Goal: Information Seeking & Learning: Understand process/instructions

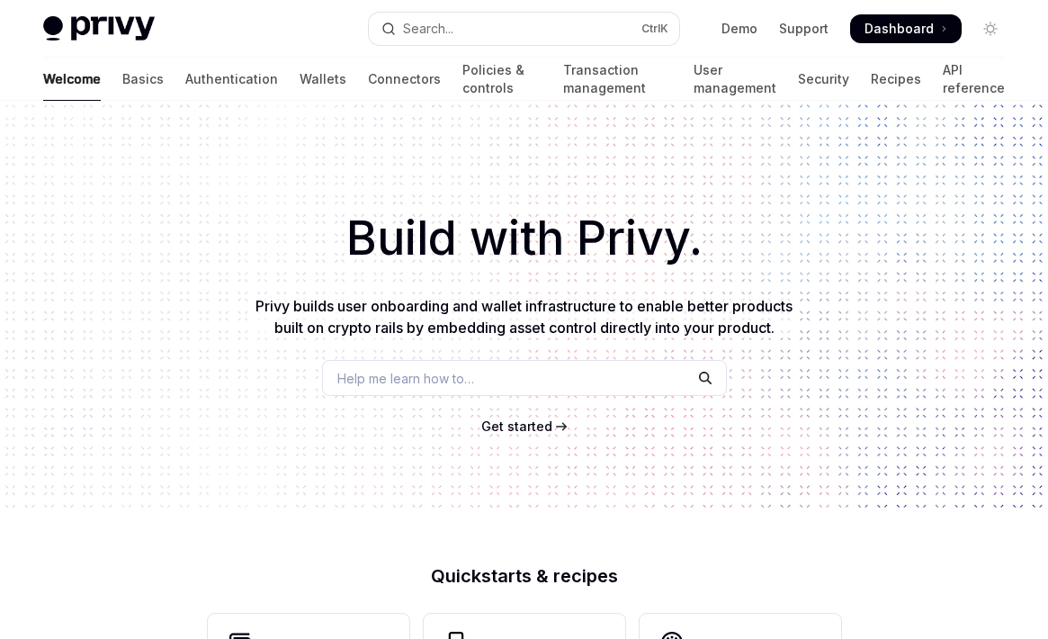
click at [516, 426] on span "Get started" at bounding box center [516, 425] width 71 height 15
